Goal: Information Seeking & Learning: Check status

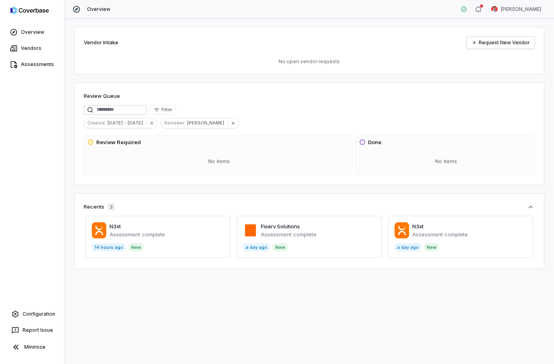
click at [115, 226] on span at bounding box center [157, 237] width 145 height 42
click at [418, 234] on span at bounding box center [460, 237] width 145 height 42
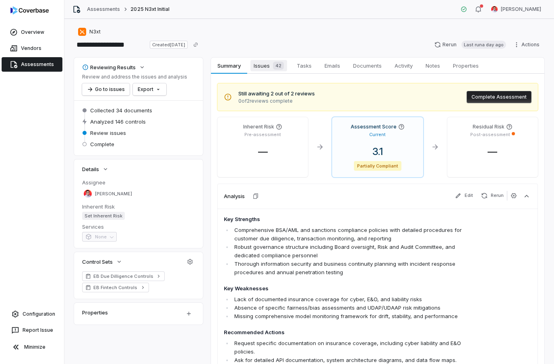
click at [270, 67] on div "42" at bounding box center [277, 66] width 14 height 8
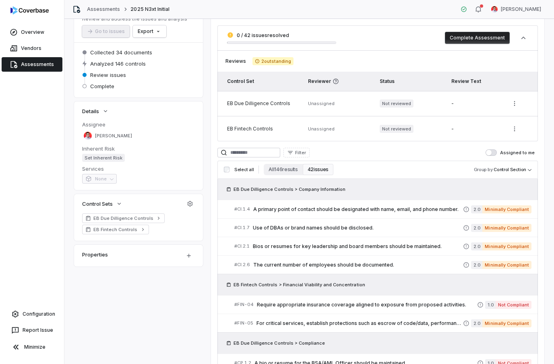
scroll to position [15, 0]
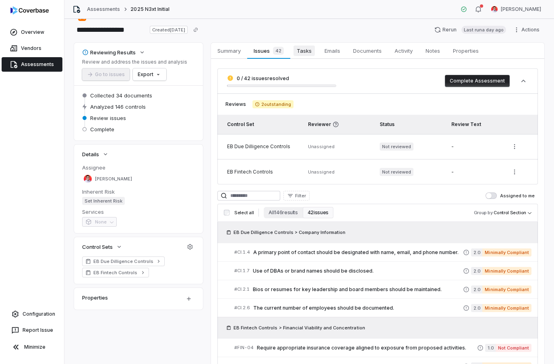
click at [309, 47] on span "Tasks" at bounding box center [303, 50] width 21 height 10
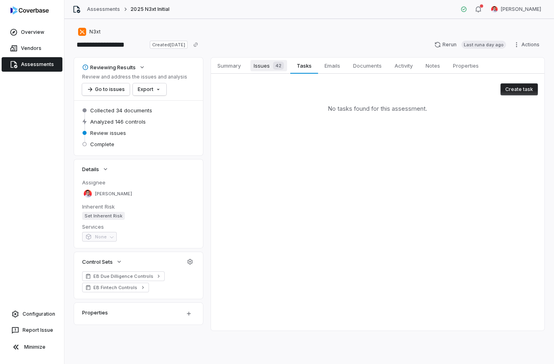
click at [281, 64] on span "42" at bounding box center [278, 66] width 11 height 8
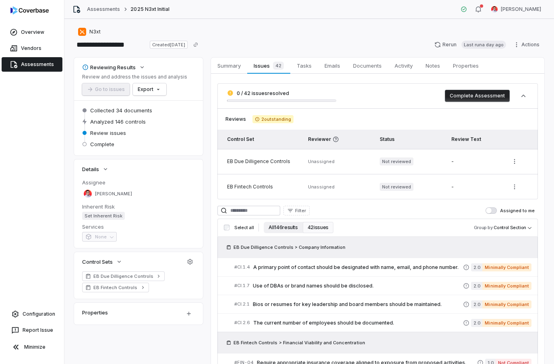
click at [285, 227] on button "All 146 results" at bounding box center [283, 227] width 39 height 11
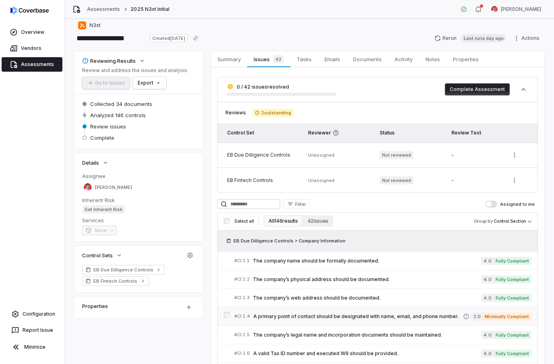
scroll to position [4, 0]
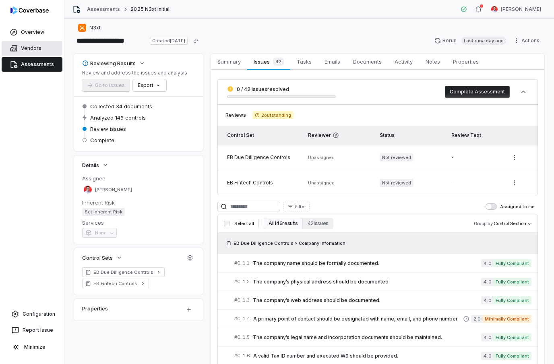
click at [27, 46] on span "Vendors" at bounding box center [31, 48] width 21 height 6
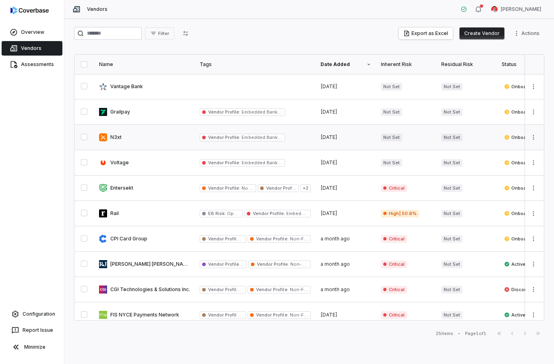
click at [116, 138] on link at bounding box center [144, 137] width 101 height 25
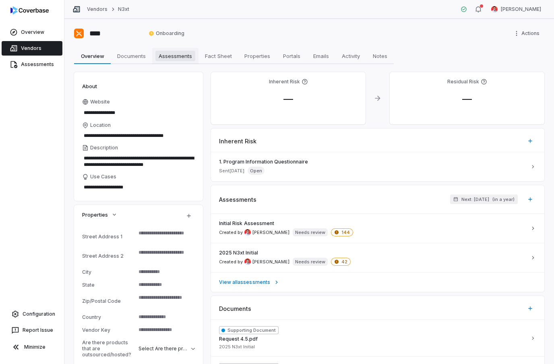
click at [179, 54] on span "Assessments" at bounding box center [175, 56] width 40 height 10
type textarea "*"
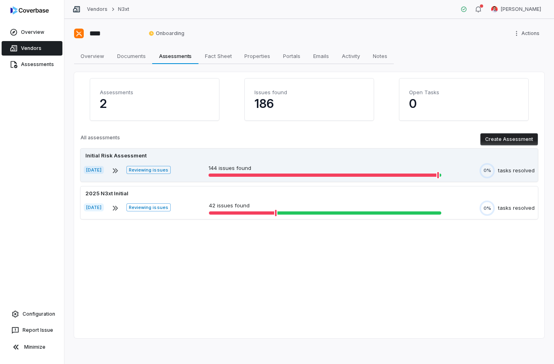
click at [202, 167] on div "Sep 8, 2025 Reviewing issues 144 issues found 0% tasks resolved" at bounding box center [309, 170] width 451 height 15
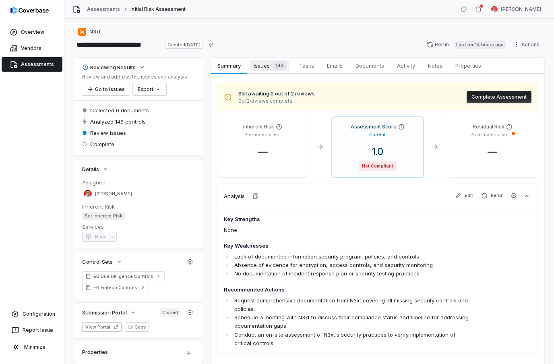
click at [274, 65] on span "144" at bounding box center [279, 66] width 13 height 8
click at [90, 30] on span "N3xt" at bounding box center [94, 32] width 11 height 6
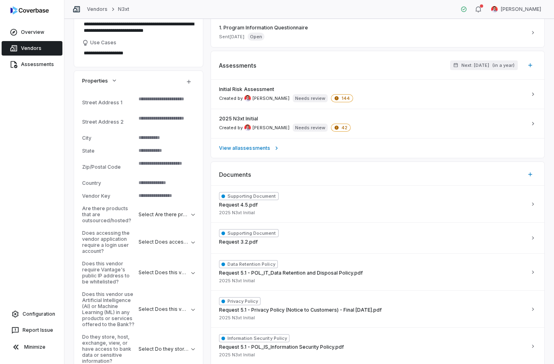
scroll to position [136, 0]
